Goal: Register for event/course

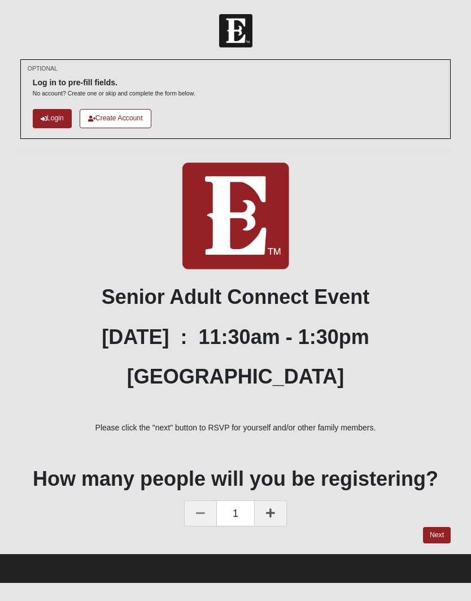
scroll to position [12, 0]
click at [50, 118] on link "Login" at bounding box center [52, 118] width 39 height 19
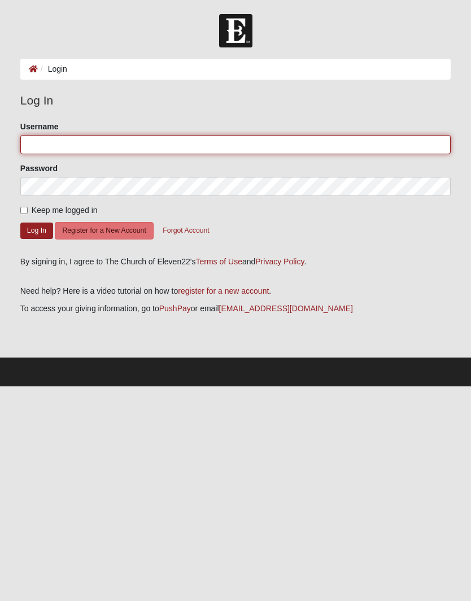
click at [84, 146] on input "Username" at bounding box center [235, 144] width 430 height 19
type input "Marybrady"
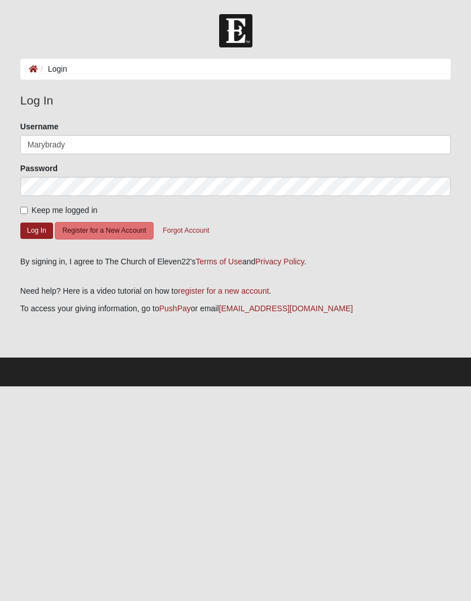
click at [36, 230] on button "Log In" at bounding box center [36, 231] width 33 height 16
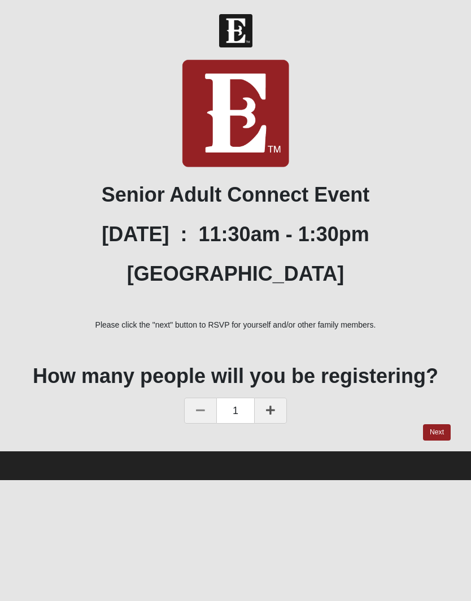
click at [436, 429] on link "Next" at bounding box center [437, 432] width 28 height 16
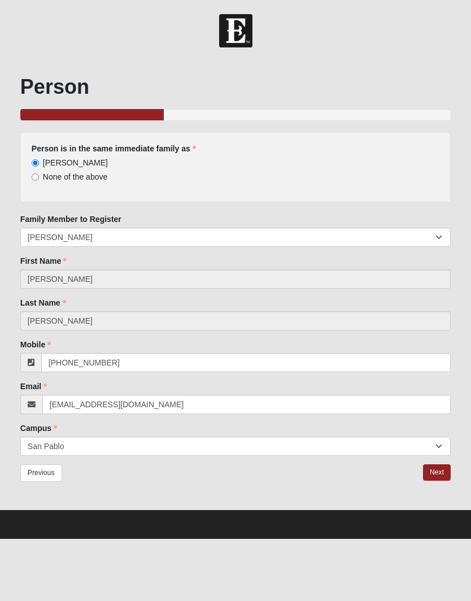
click at [439, 470] on link "Next" at bounding box center [437, 472] width 28 height 16
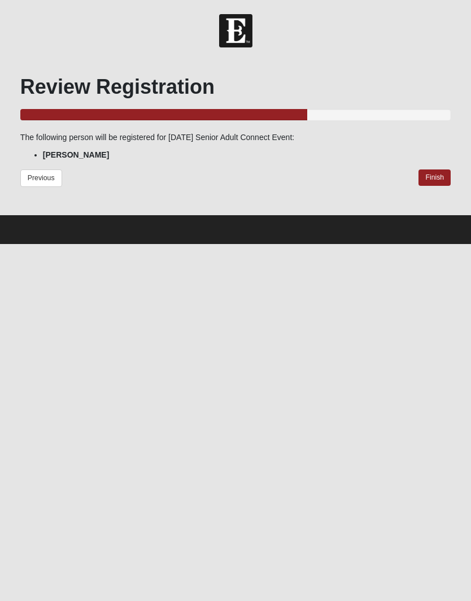
click at [439, 175] on link "Finish" at bounding box center [435, 177] width 32 height 16
